Goal: Information Seeking & Learning: Learn about a topic

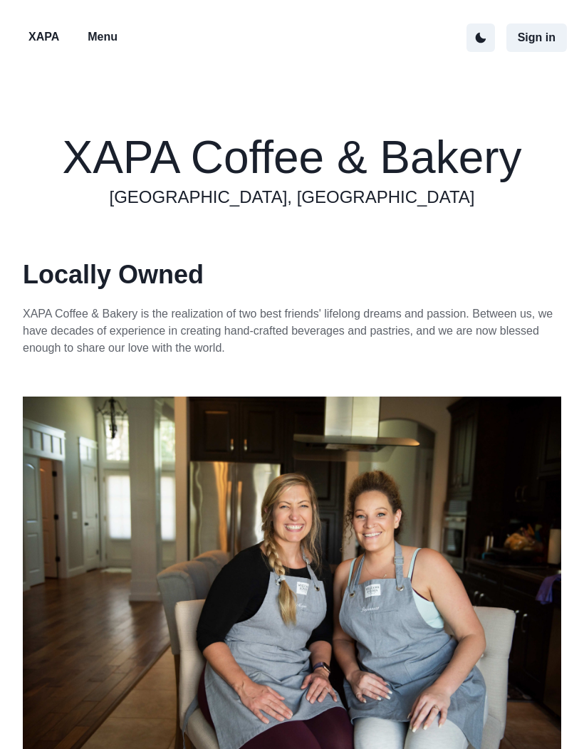
click at [110, 45] on p "Menu" at bounding box center [103, 36] width 30 height 17
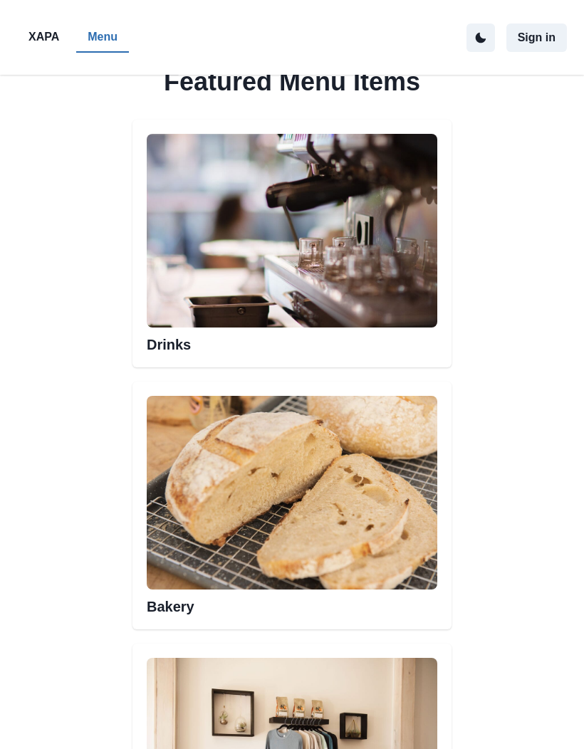
scroll to position [686, 0]
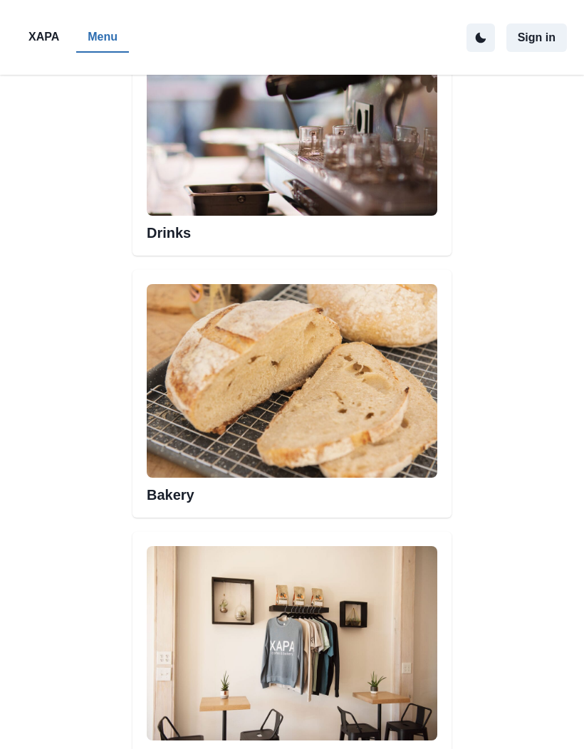
click at [394, 186] on img at bounding box center [292, 119] width 290 height 194
click at [390, 238] on h2 "Drinks" at bounding box center [292, 229] width 290 height 26
click at [181, 241] on h2 "Drinks" at bounding box center [292, 229] width 290 height 26
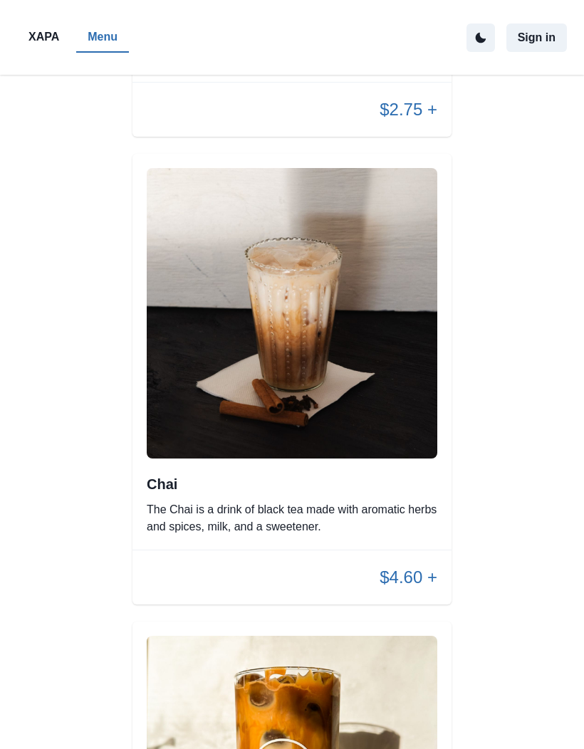
scroll to position [3378, 0]
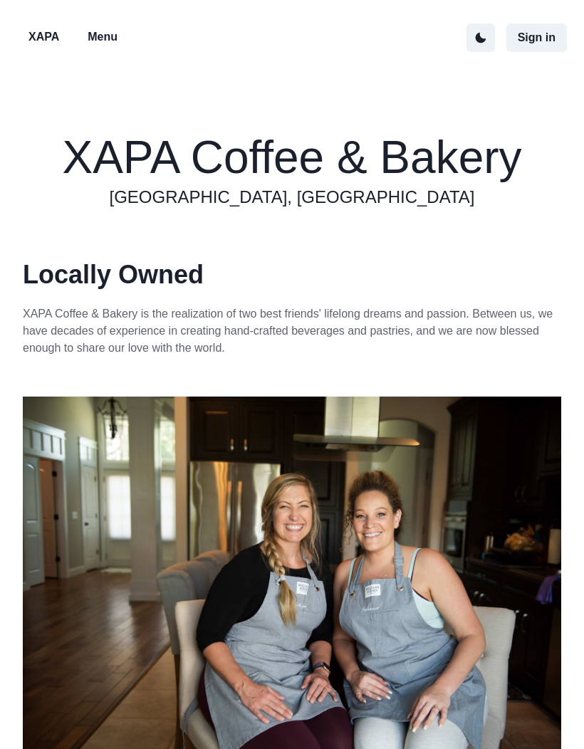
click at [103, 32] on p "Menu" at bounding box center [103, 36] width 30 height 17
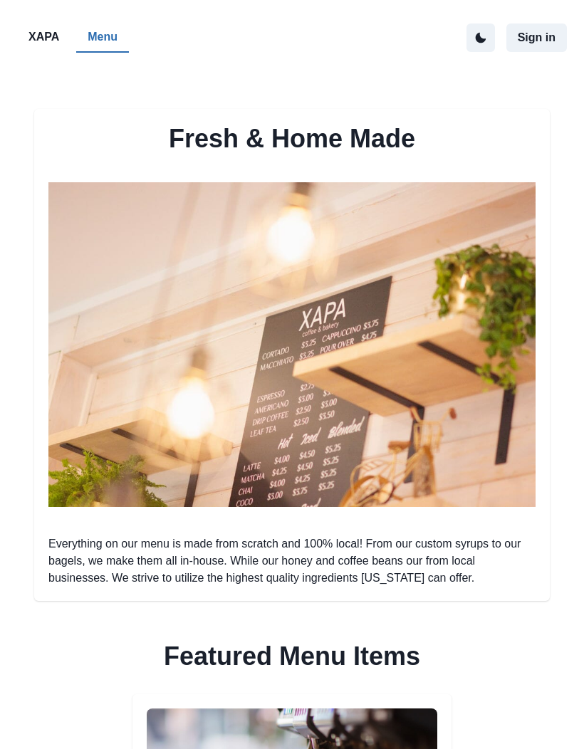
click at [117, 49] on button "Menu" at bounding box center [102, 38] width 53 height 30
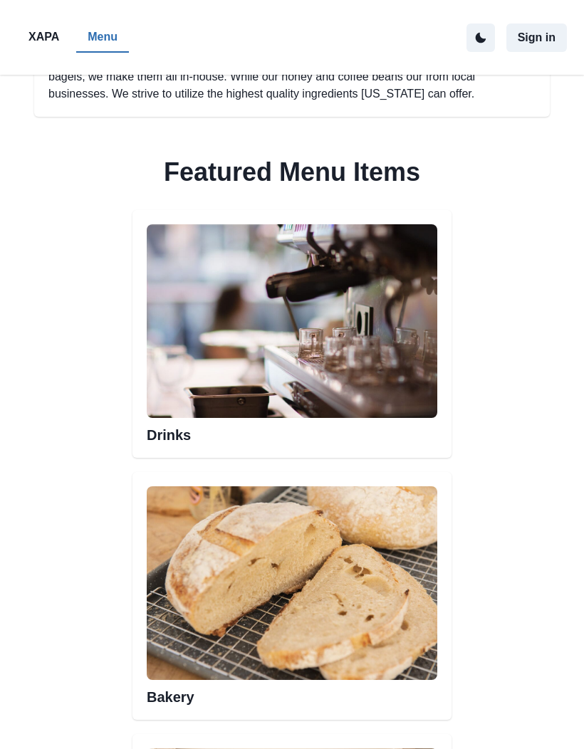
scroll to position [508, 0]
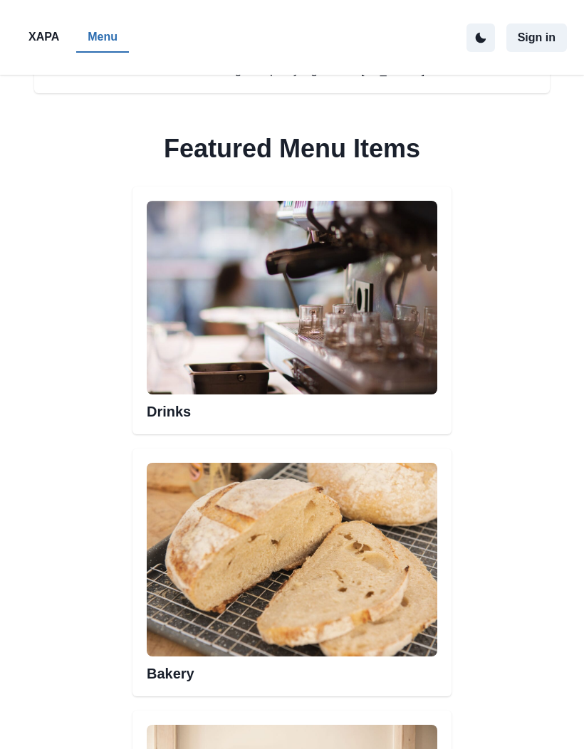
click at [373, 322] on img at bounding box center [292, 298] width 290 height 194
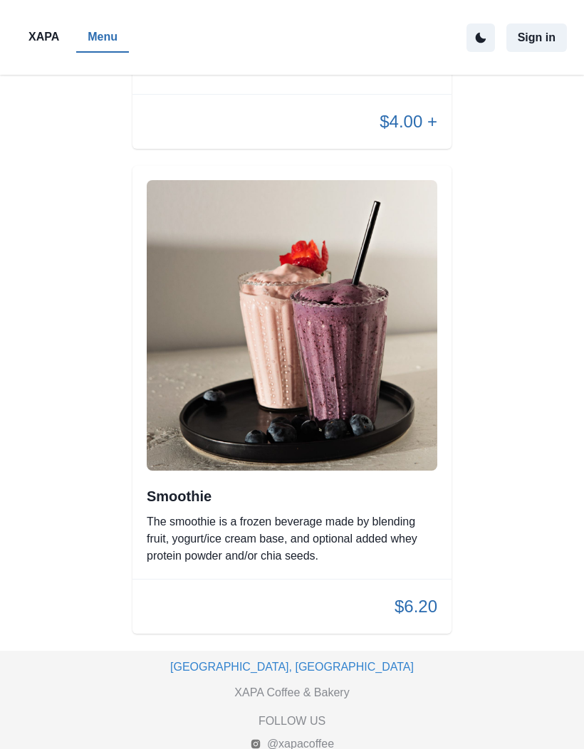
scroll to position [9084, 0]
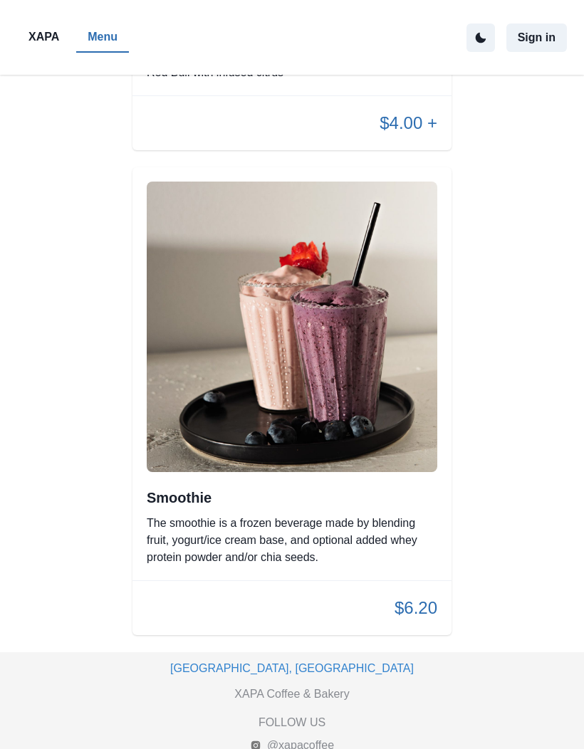
click at [39, 51] on button "XAPA" at bounding box center [43, 38] width 53 height 30
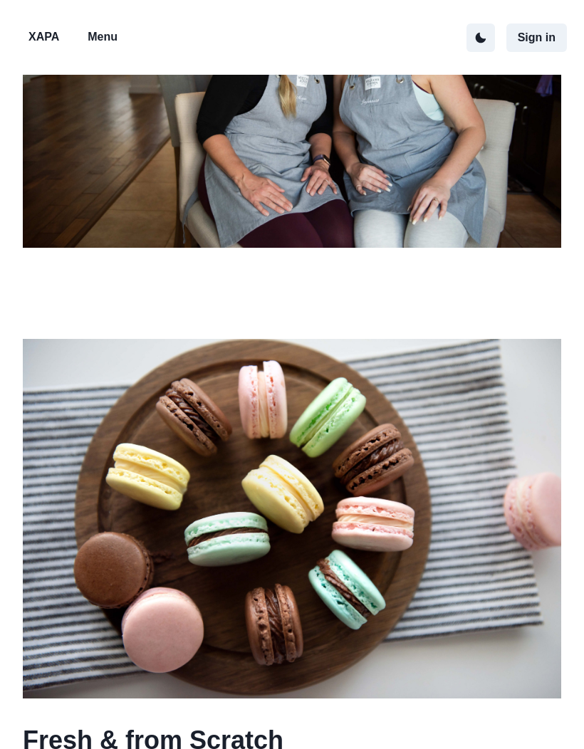
scroll to position [271, 0]
